Goal: Information Seeking & Learning: Check status

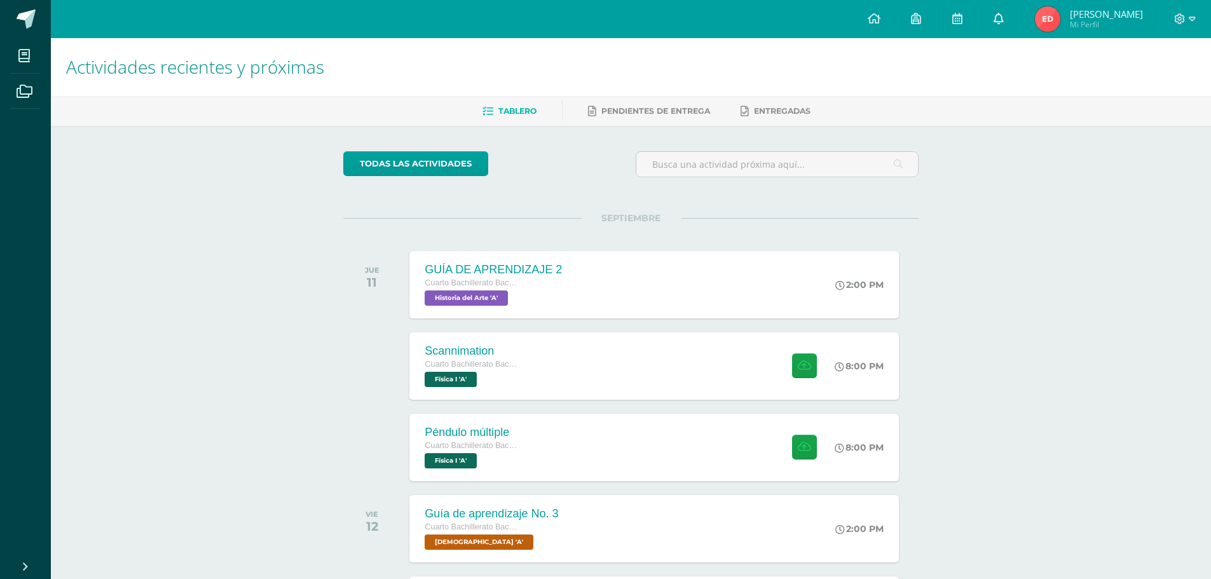
click at [998, 25] on span at bounding box center [999, 19] width 10 height 14
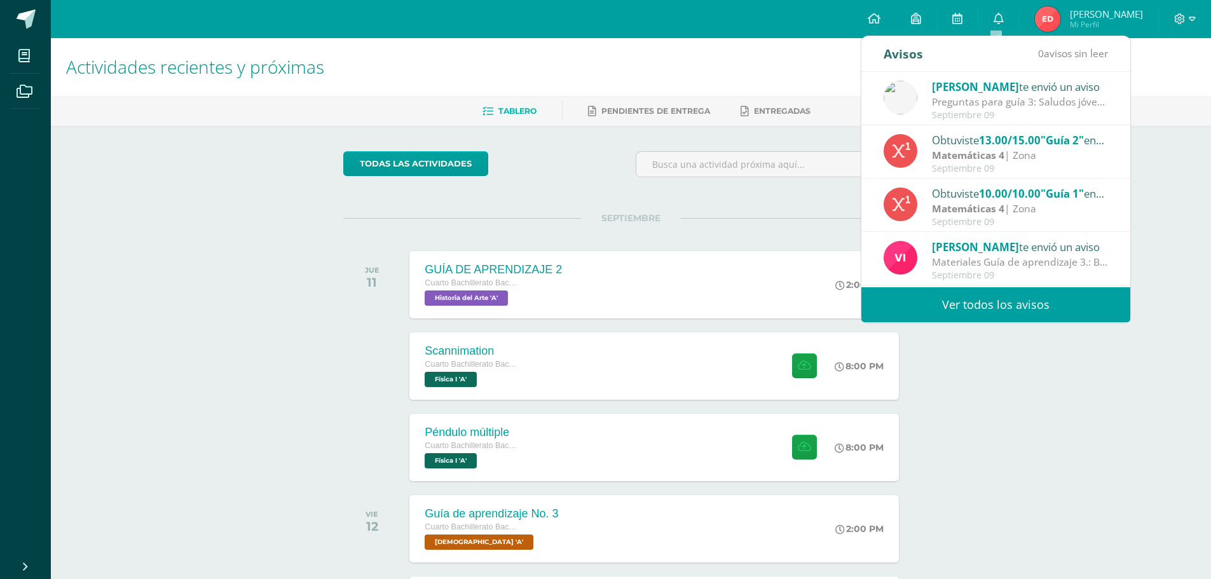
click at [988, 299] on link "Ver todos los avisos" at bounding box center [995, 304] width 269 height 35
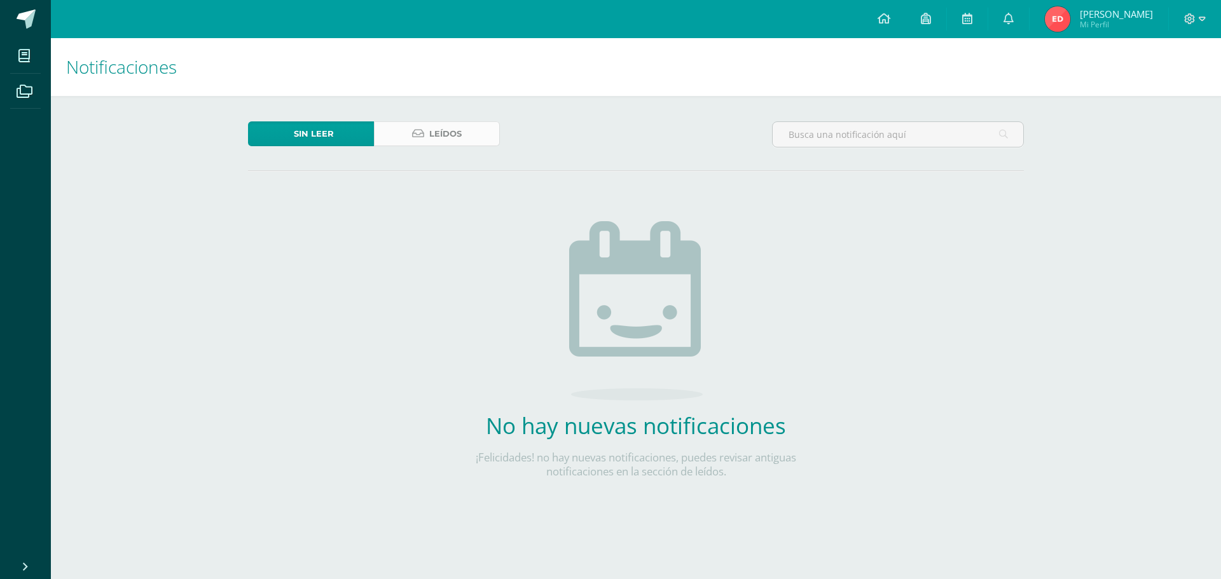
click at [437, 134] on span "Leídos" at bounding box center [445, 134] width 32 height 24
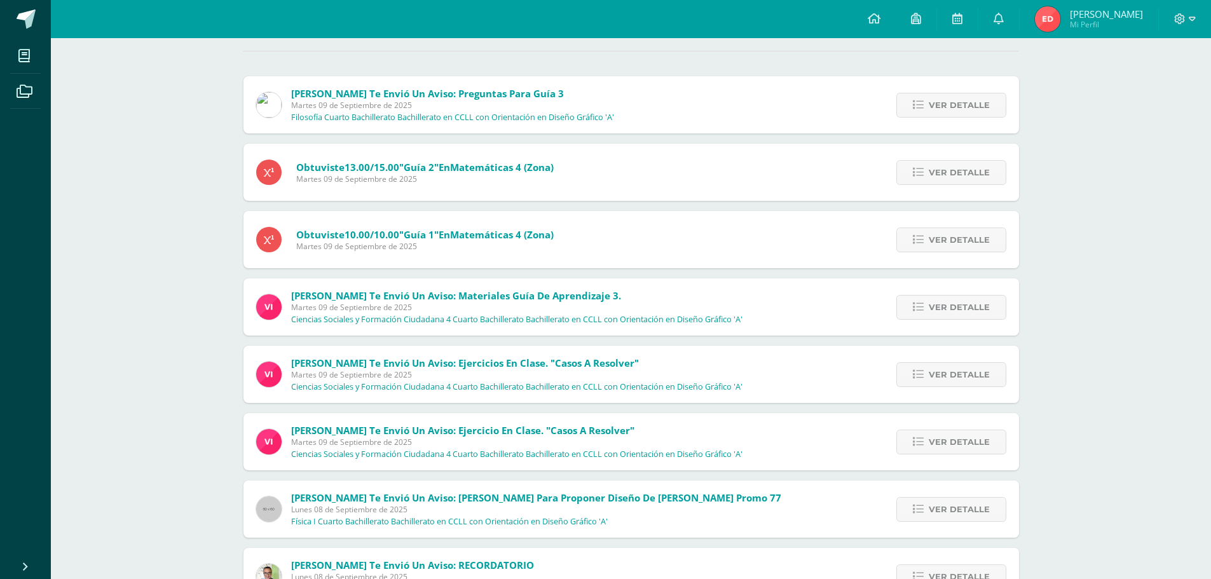
scroll to position [127, 0]
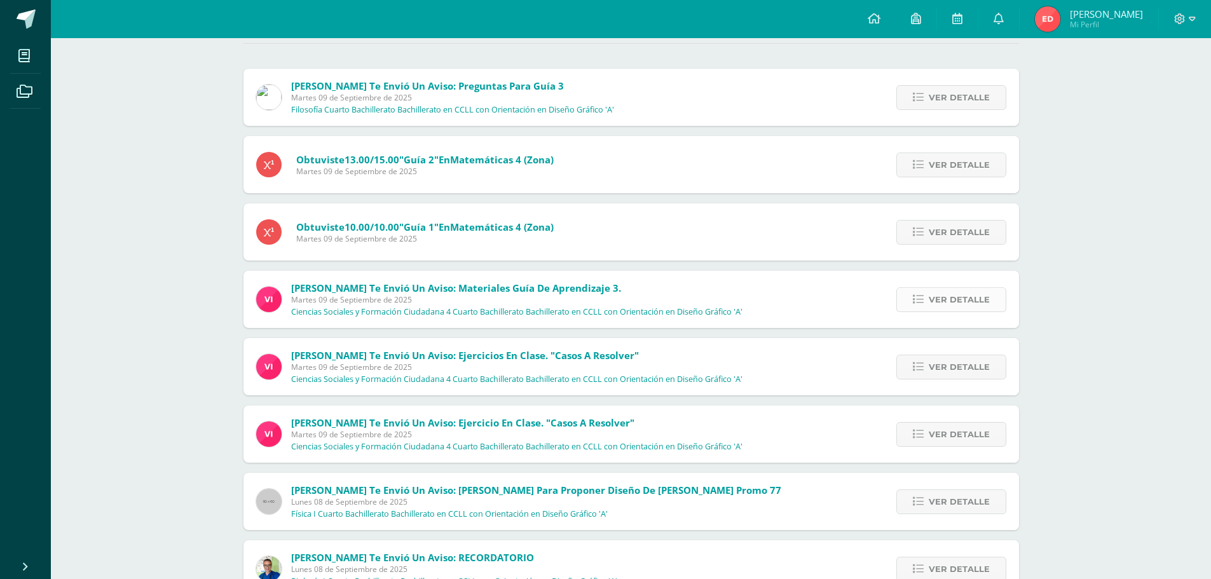
click at [954, 298] on span "Ver detalle" at bounding box center [959, 300] width 61 height 24
